Goal: Check status: Check status

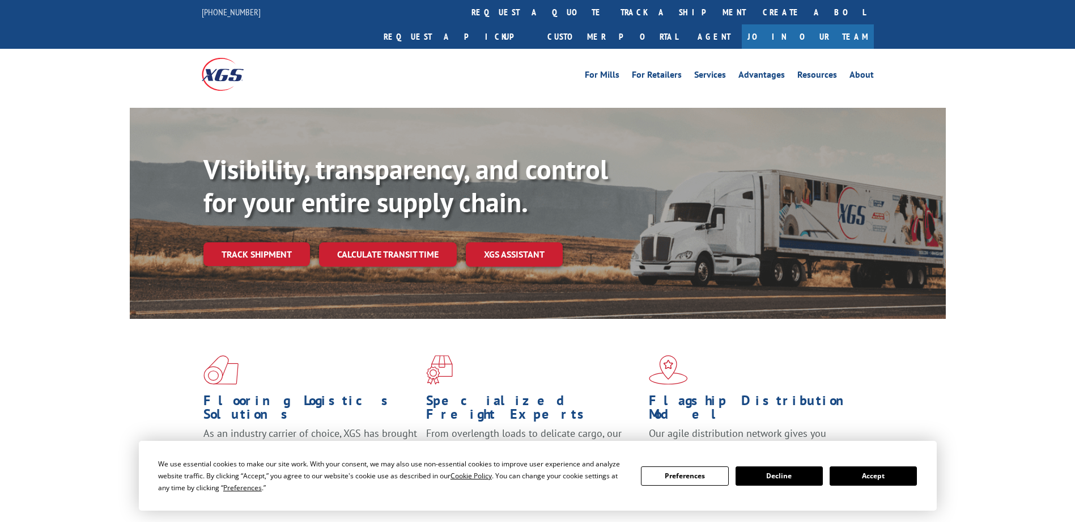
click at [261, 242] on link "Track shipment" at bounding box center [257, 254] width 107 height 24
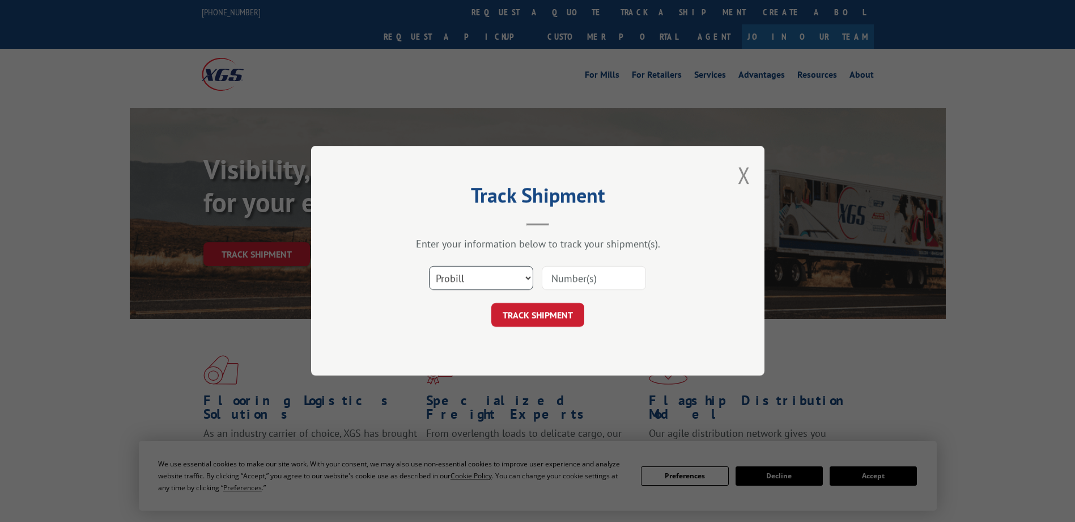
click at [501, 277] on select "Select category... Probill BOL PO" at bounding box center [481, 278] width 104 height 24
select select "bol"
click at [429, 266] on select "Select category... Probill BOL PO" at bounding box center [481, 278] width 104 height 24
click at [584, 276] on input at bounding box center [594, 278] width 104 height 24
type input "3389492"
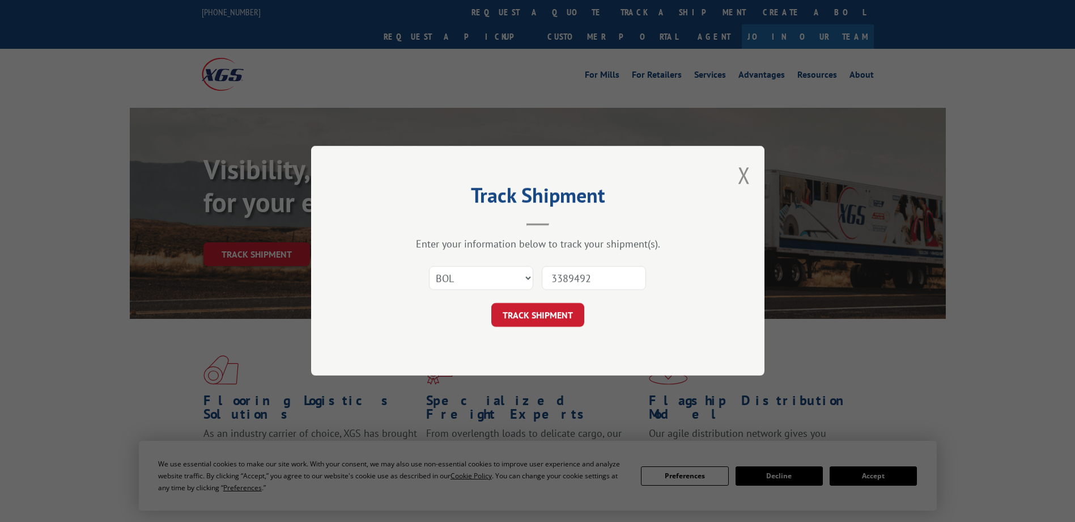
click button "TRACK SHIPMENT" at bounding box center [538, 315] width 93 height 24
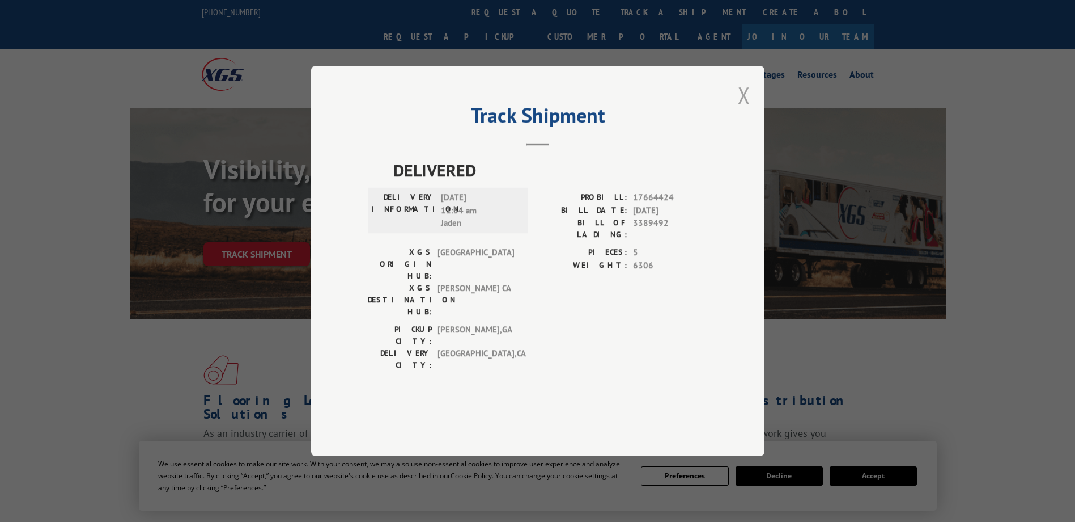
click at [747, 110] on button "Close modal" at bounding box center [744, 95] width 12 height 30
